Goal: Task Accomplishment & Management: Manage account settings

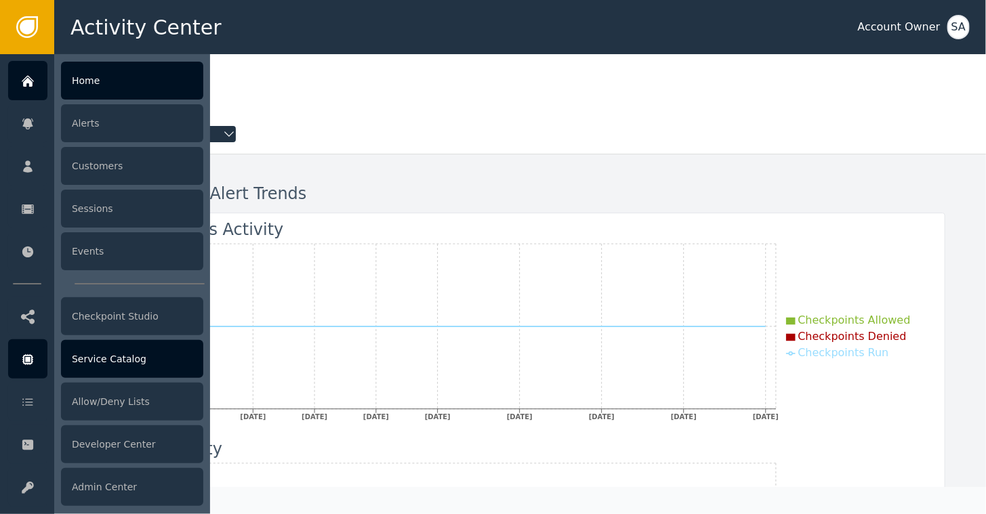
click at [99, 364] on div "Service Catalog" at bounding box center [132, 359] width 142 height 38
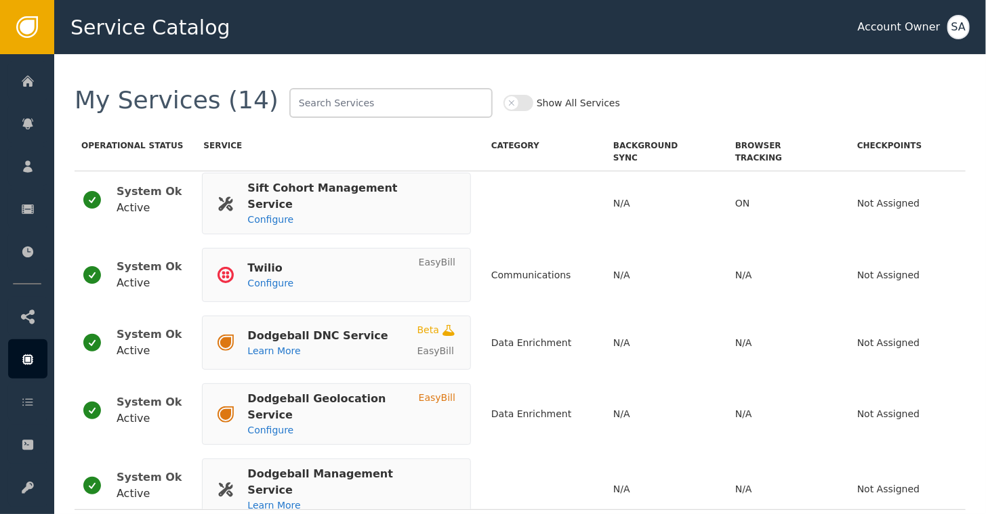
scroll to position [620, 0]
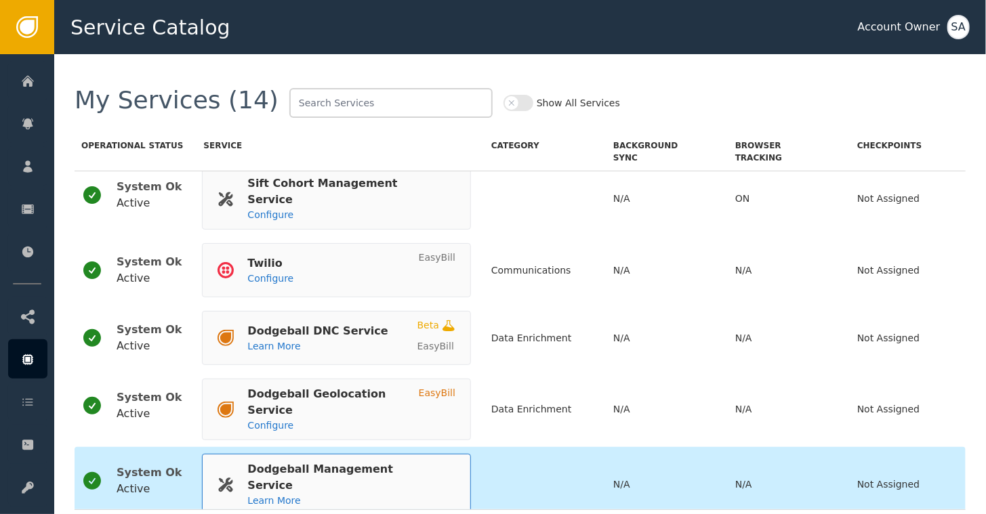
click at [325, 461] on div "Dodgeball Management Service" at bounding box center [344, 477] width 194 height 33
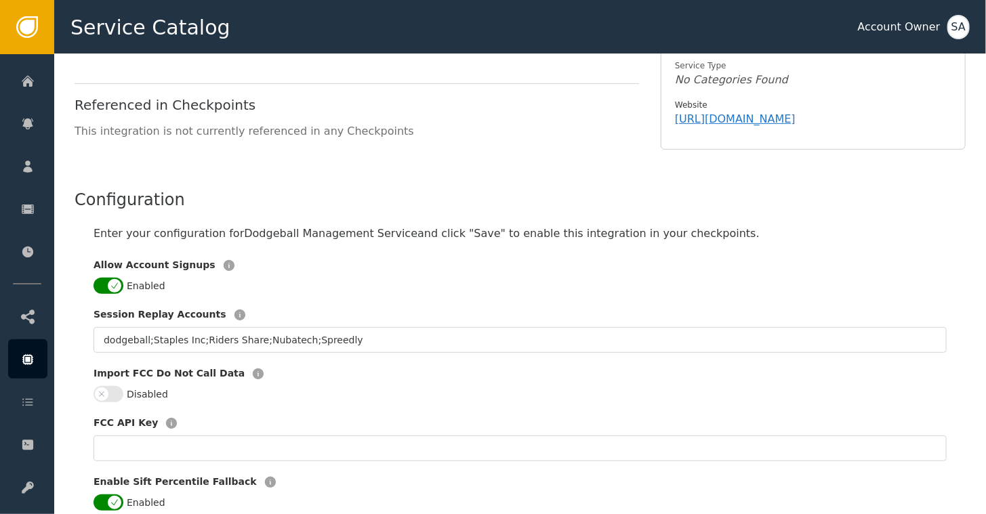
scroll to position [203, 0]
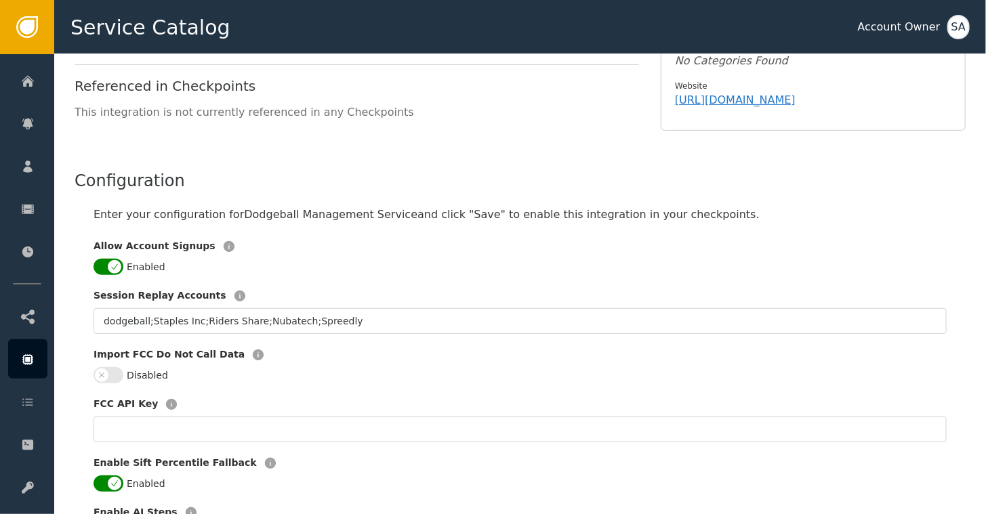
click at [100, 259] on button "Enabled" at bounding box center [108, 267] width 30 height 16
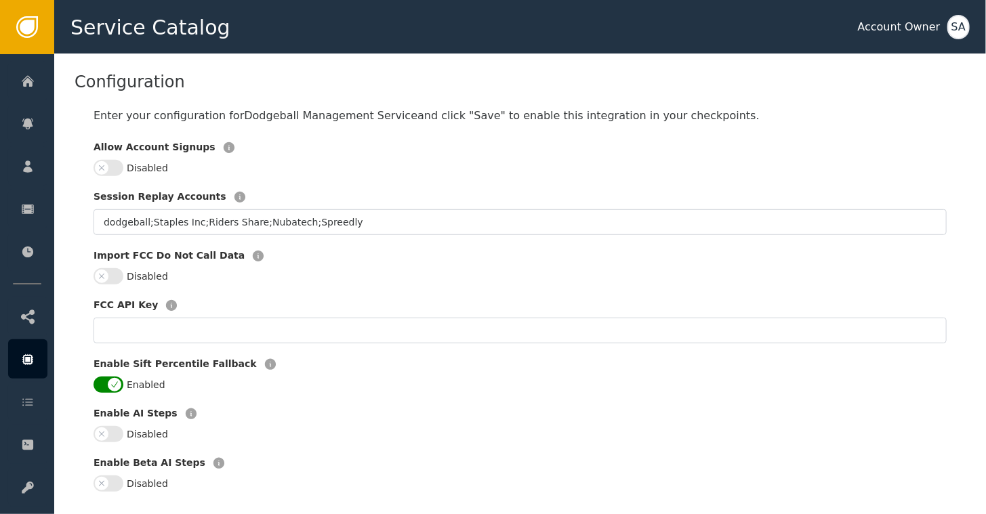
scroll to position [460, 0]
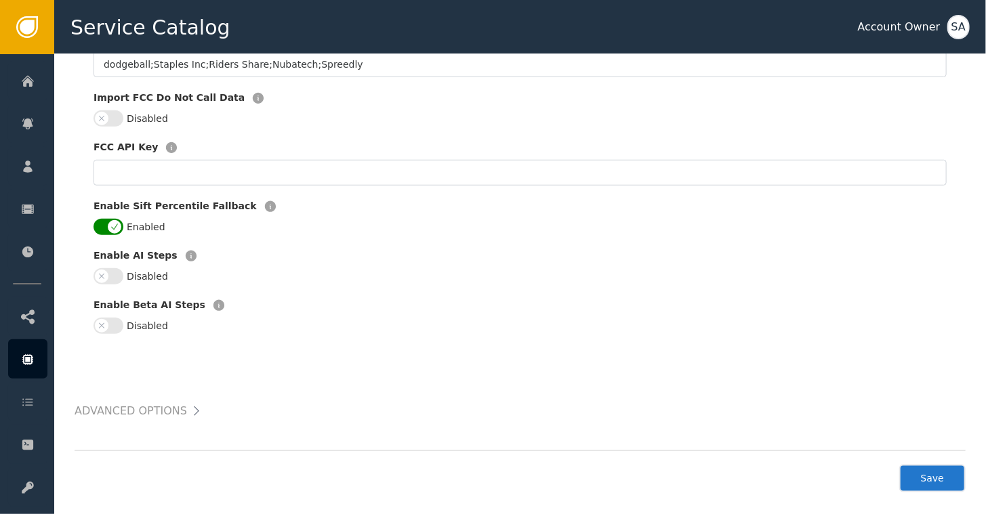
click at [923, 465] on button "Save" at bounding box center [932, 479] width 66 height 28
click at [959, 24] on div "SA" at bounding box center [958, 27] width 22 height 24
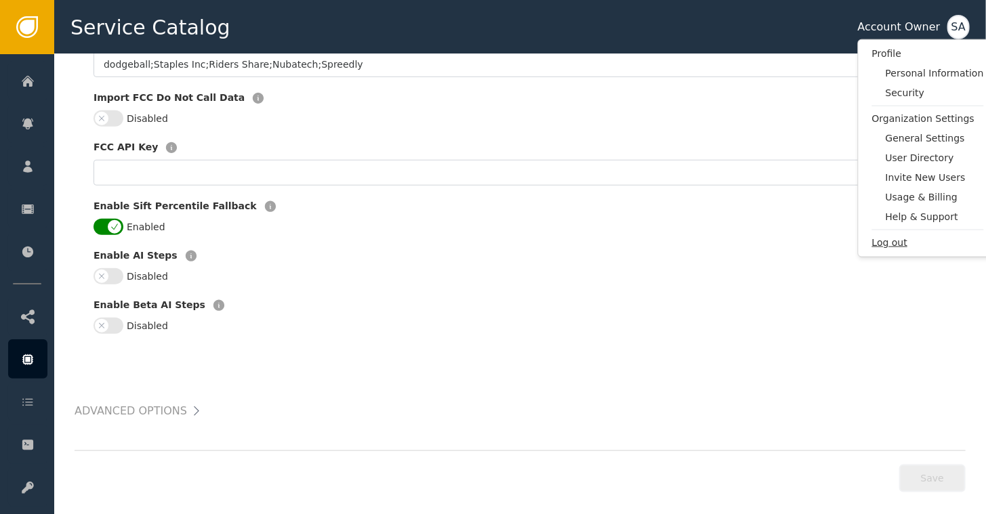
click at [884, 244] on span "Log out" at bounding box center [928, 243] width 112 height 14
